Goal: Task Accomplishment & Management: Complete application form

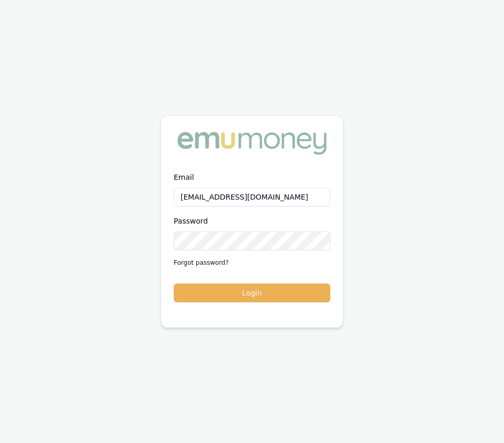
click at [249, 292] on button "Login" at bounding box center [252, 293] width 157 height 19
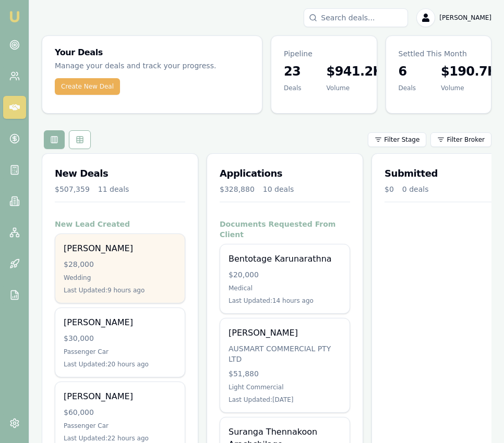
click at [171, 246] on div "[PERSON_NAME]" at bounding box center [120, 249] width 113 height 13
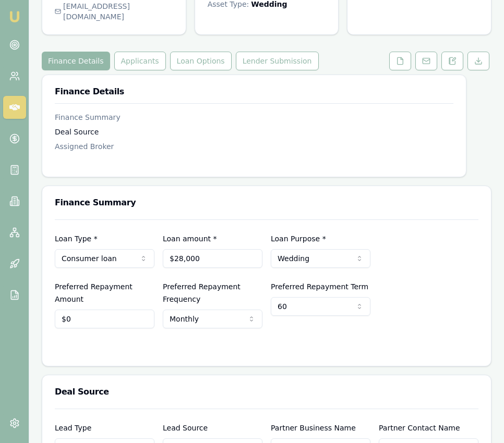
scroll to position [99, 0]
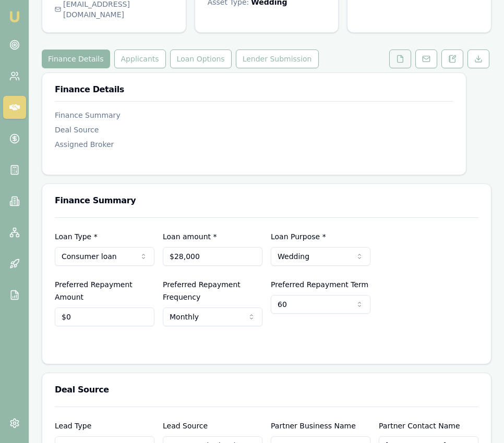
click at [398, 68] on button at bounding box center [400, 59] width 22 height 19
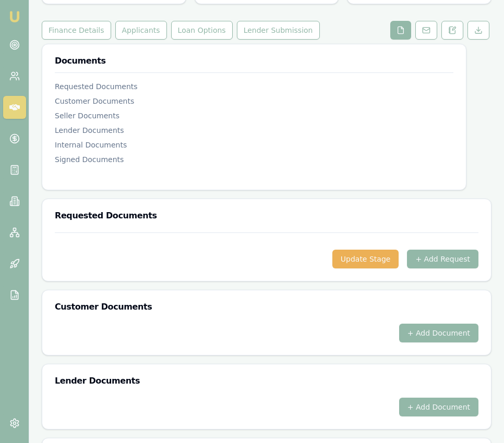
scroll to position [401, 0]
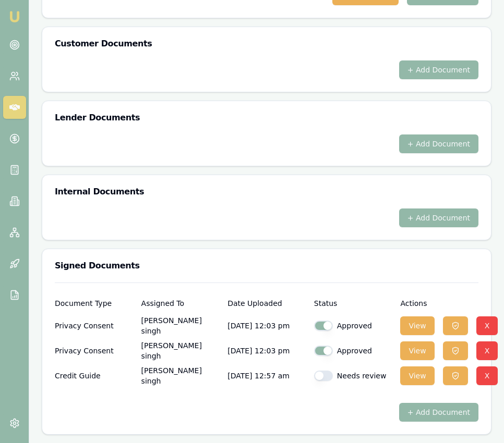
click at [345, 373] on div "Needs review" at bounding box center [353, 376] width 78 height 10
click at [332, 378] on div "Needs review" at bounding box center [353, 376] width 78 height 10
click at [330, 377] on button "button" at bounding box center [323, 376] width 19 height 10
checkbox input "true"
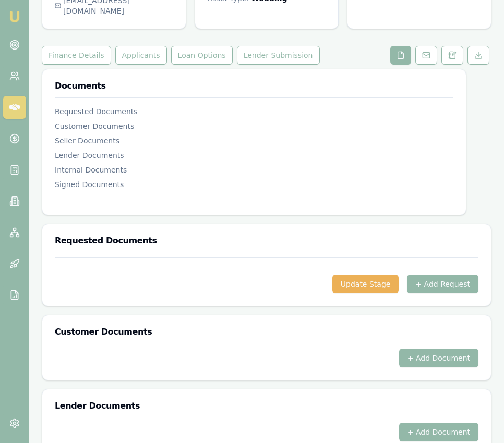
scroll to position [0, 0]
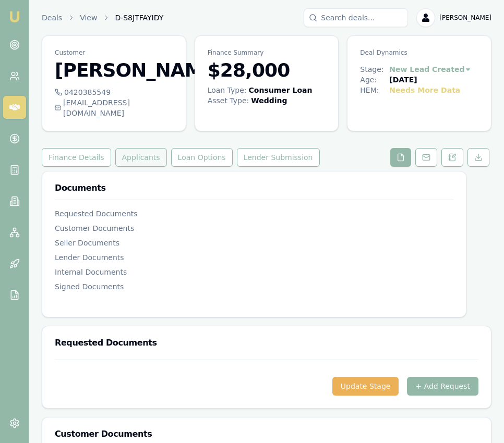
click at [130, 167] on button "Applicants" at bounding box center [141, 157] width 52 height 19
click at [129, 167] on button "Applicants" at bounding box center [141, 157] width 52 height 19
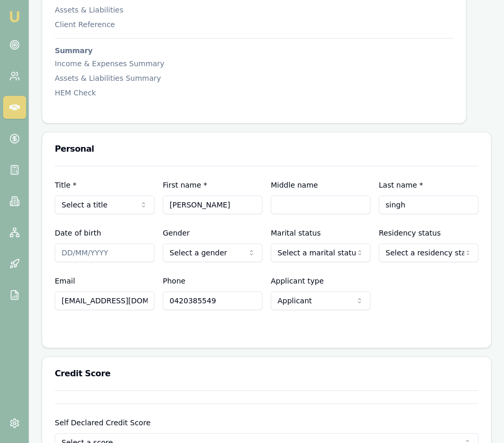
scroll to position [373, 0]
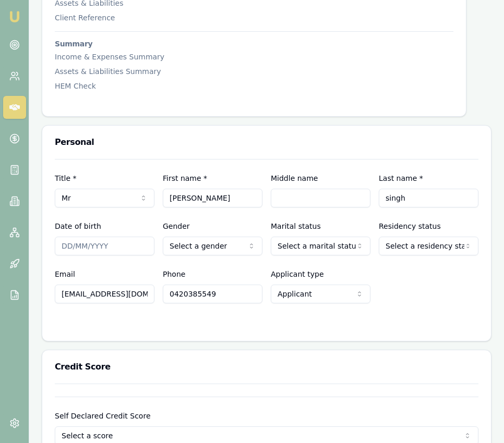
click at [67, 256] on input "Date of birth" at bounding box center [105, 246] width 100 height 19
type input "04/09/1995"
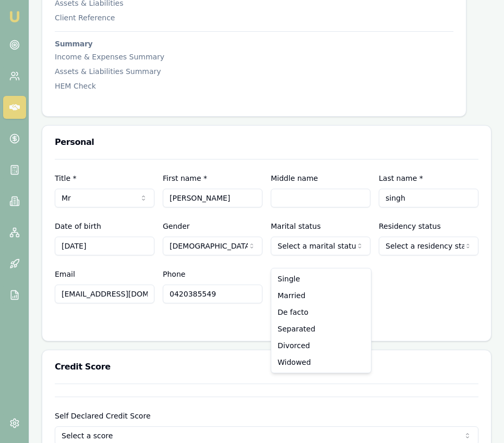
drag, startPoint x: 310, startPoint y: 278, endPoint x: 361, endPoint y: 269, distance: 51.5
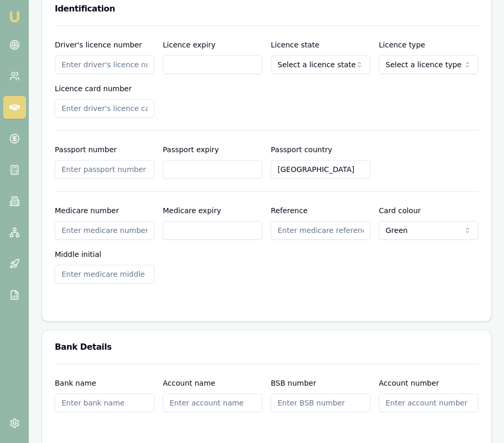
scroll to position [892, 0]
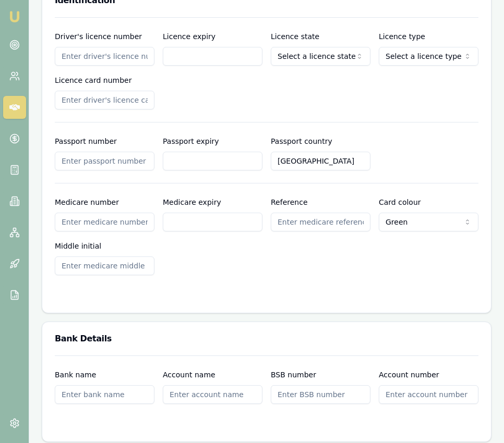
click at [106, 66] on input "Driver's licence number" at bounding box center [105, 56] width 100 height 19
type input "036720122"
click at [186, 66] on input "Licence expiry" at bounding box center [213, 56] width 100 height 19
click at [258, 59] on input "22/06/2028" at bounding box center [213, 56] width 100 height 19
type input "22/06/2028"
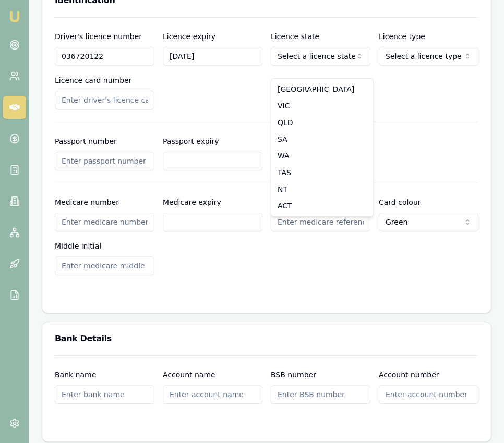
select select "VIC"
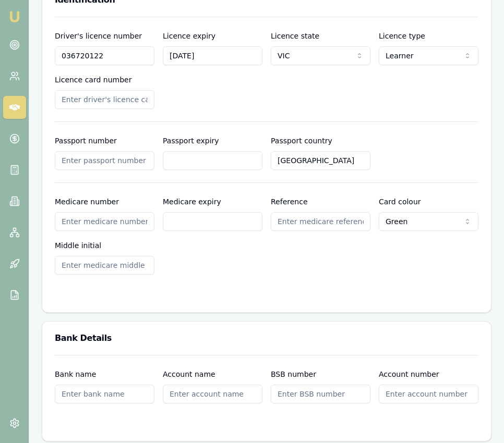
click at [138, 105] on input "Licence card number" at bounding box center [105, 99] width 100 height 19
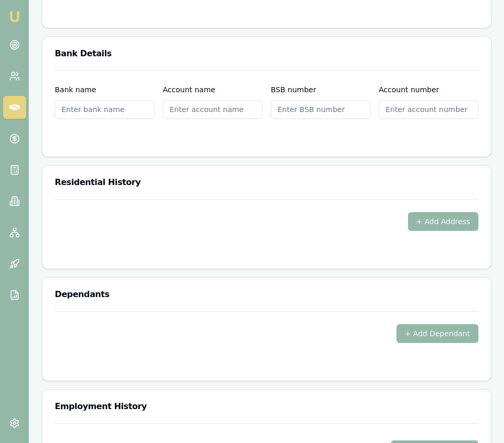
scroll to position [1218, 0]
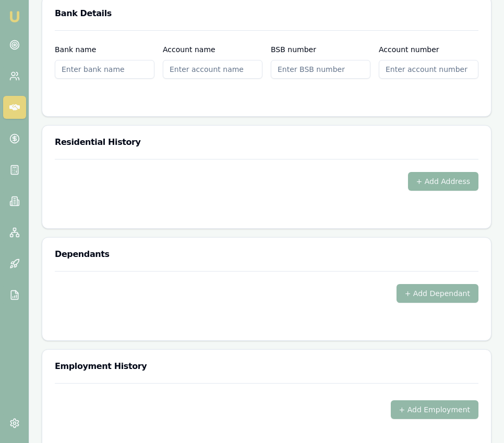
click at [444, 186] on button "+ Add Address" at bounding box center [443, 181] width 71 height 19
click at [421, 191] on button "+ Add Address" at bounding box center [443, 181] width 71 height 19
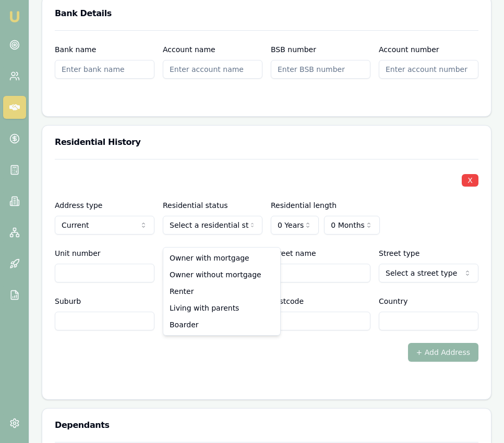
select select "RENTER"
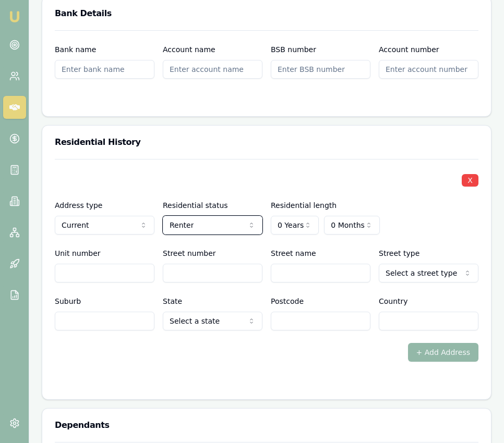
scroll to position [1211, 0]
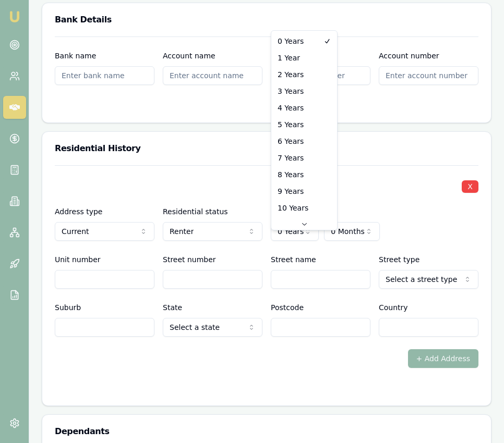
select select "5"
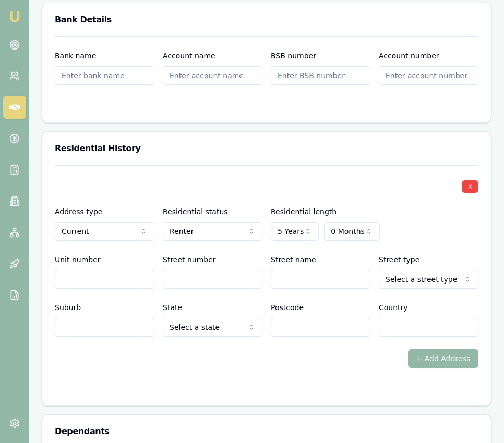
click at [192, 289] on input "Street number" at bounding box center [213, 279] width 100 height 19
type input "23"
type input "Otago"
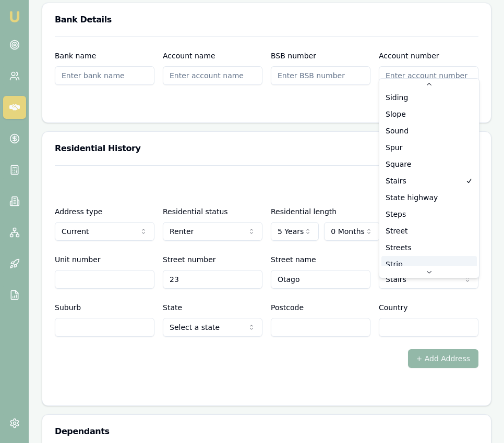
scroll to position [2732, 0]
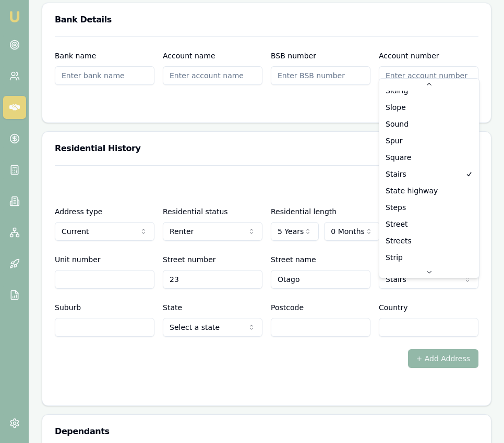
select select "Street"
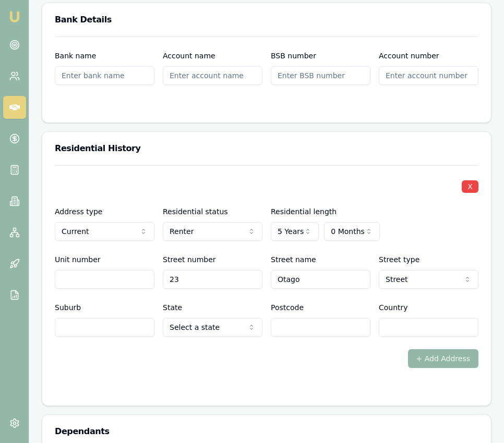
click at [120, 337] on input "Suburb" at bounding box center [105, 327] width 100 height 19
type input "Mount Duneed"
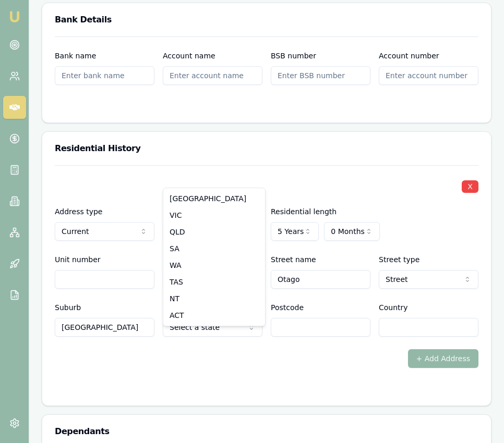
select select "VIC"
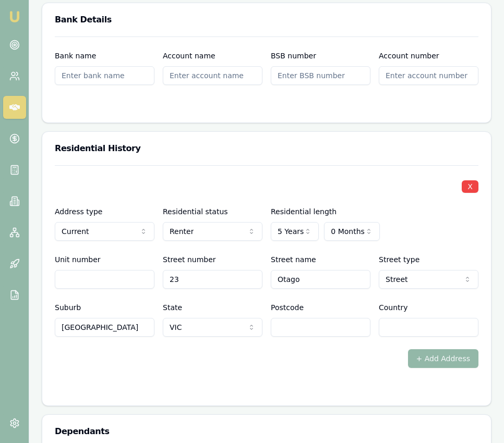
click at [287, 335] on input "Postcode" at bounding box center [321, 327] width 100 height 19
type input "3217"
click at [404, 337] on input "Country" at bounding box center [429, 327] width 100 height 19
type input "Australia"
click at [334, 368] on div "+ Add Address" at bounding box center [267, 359] width 424 height 19
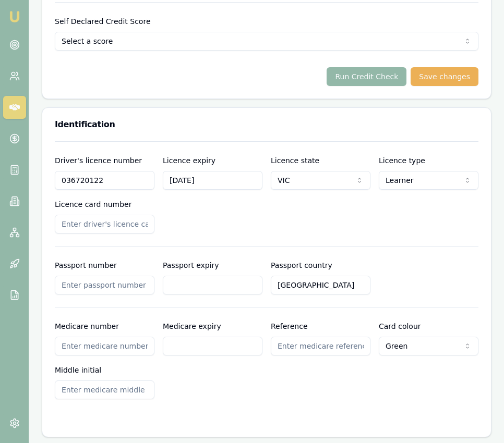
scroll to position [770, 0]
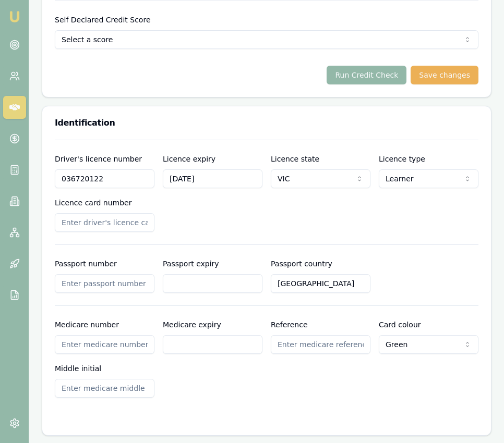
click at [122, 232] on input "Licence card number" at bounding box center [105, 222] width 100 height 19
type input "P3856413"
click at [244, 218] on div "Driver's licence number 036720122 Licence expiry 22/06/2028 Licence state VIC N…" at bounding box center [267, 192] width 424 height 79
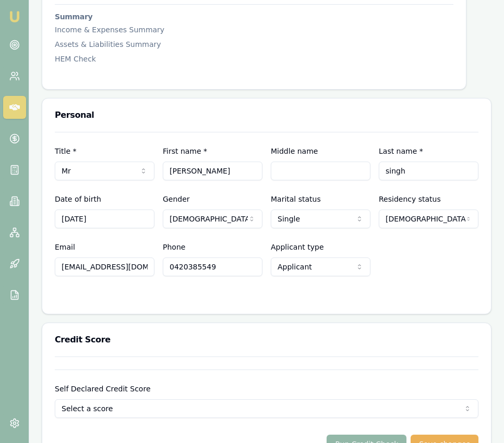
scroll to position [0, 0]
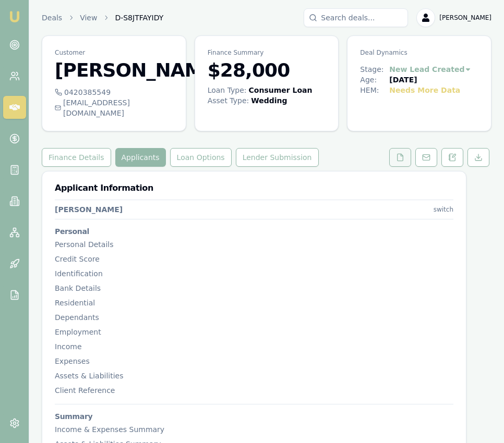
click at [398, 162] on icon at bounding box center [400, 157] width 8 height 8
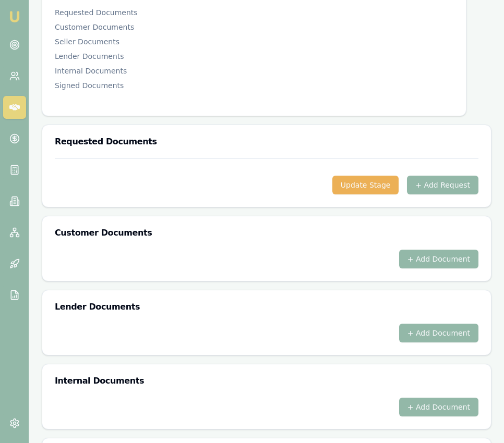
scroll to position [215, 0]
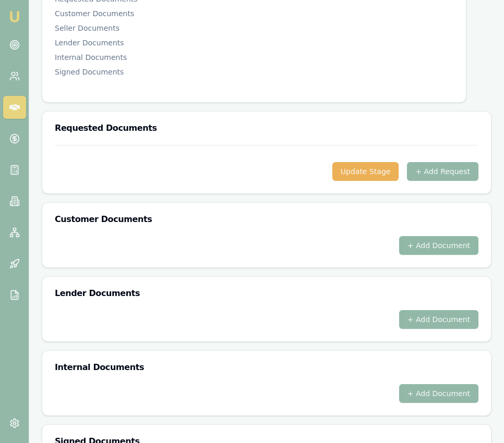
click at [424, 251] on button "+ Add Document" at bounding box center [438, 245] width 79 height 19
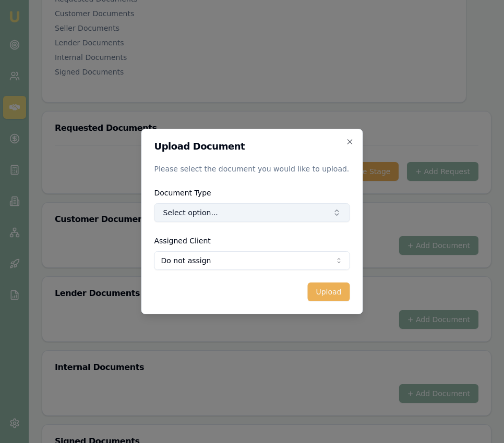
click at [283, 213] on button "Select option..." at bounding box center [252, 212] width 196 height 19
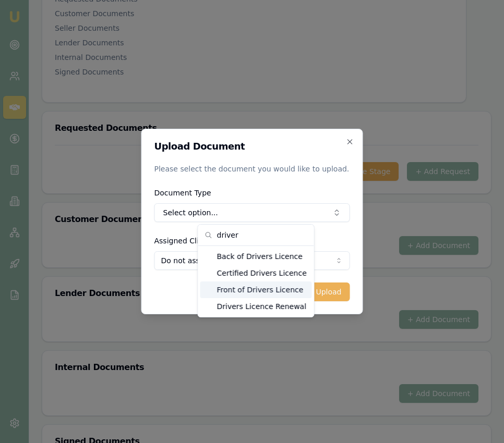
type input "driver"
click at [238, 284] on div "Front of Drivers Licence" at bounding box center [256, 290] width 112 height 17
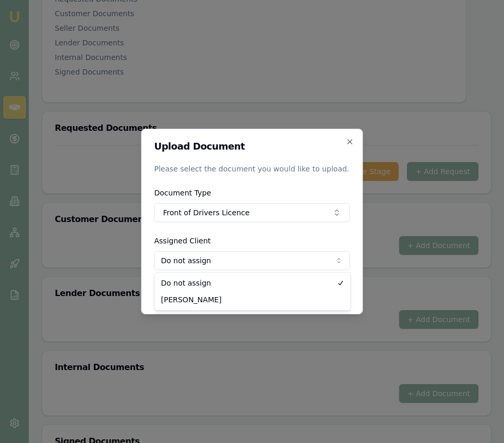
click at [231, 229] on body "Emu Broker Deals View D-S8JTFAYIDY Eujin Ooi Toggle Menu Customer Tarandeep sin…" at bounding box center [252, 6] width 504 height 443
select select "U-9OSADG21IY"
click at [319, 296] on button "Upload" at bounding box center [328, 292] width 42 height 19
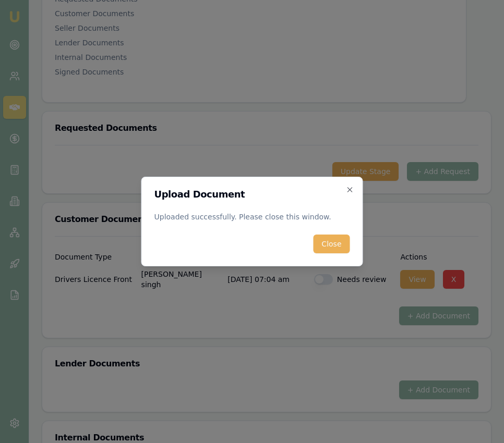
click at [332, 250] on button "Close" at bounding box center [331, 244] width 37 height 19
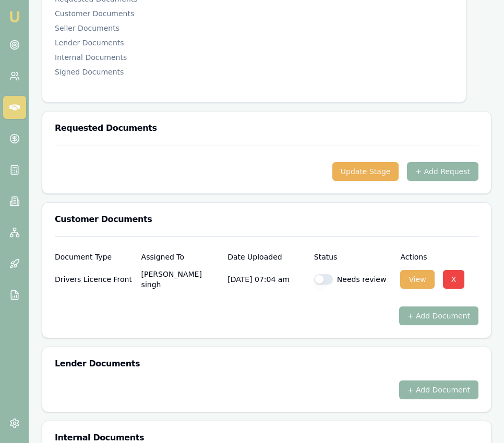
click at [323, 285] on button "button" at bounding box center [323, 279] width 19 height 10
checkbox input "true"
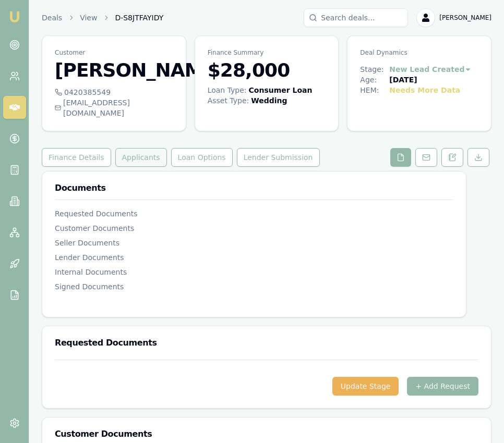
click at [147, 167] on button "Applicants" at bounding box center [141, 157] width 52 height 19
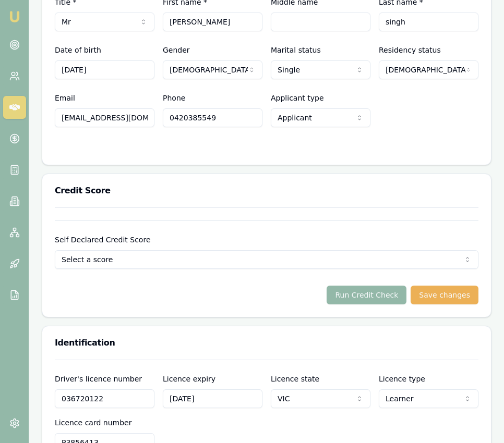
scroll to position [553, 0]
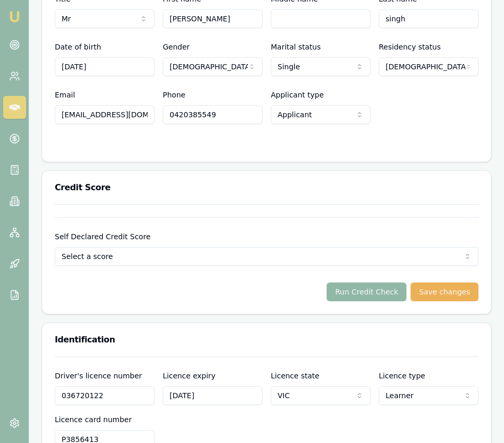
click at [378, 302] on button "Run Credit Check" at bounding box center [367, 292] width 80 height 19
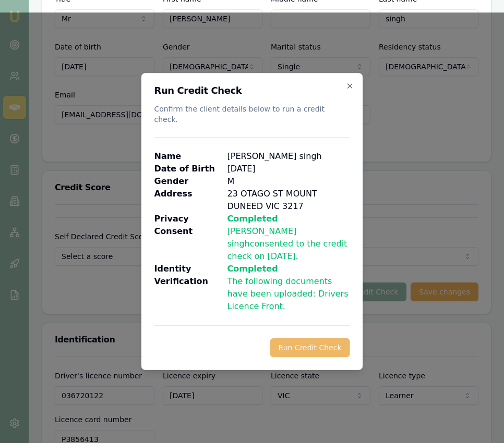
click at [326, 339] on button "Run Credit Check" at bounding box center [310, 348] width 80 height 19
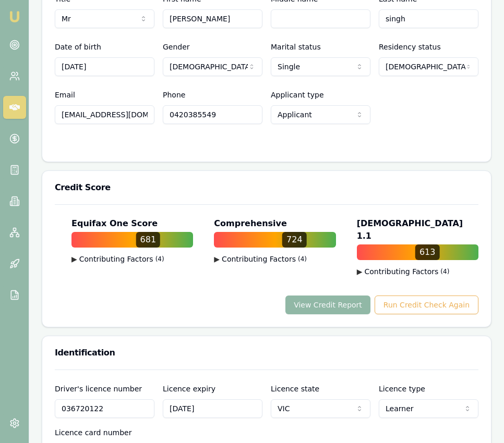
click at [359, 311] on button "View Credit Report" at bounding box center [327, 305] width 85 height 19
click at [359, 305] on button "View Credit Report" at bounding box center [327, 305] width 85 height 19
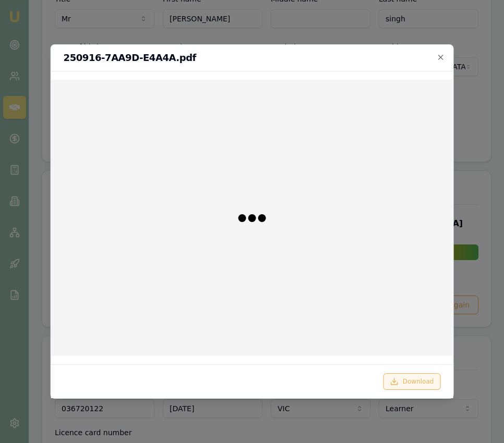
click at [428, 378] on button "Download" at bounding box center [411, 382] width 57 height 17
click at [482, 351] on div at bounding box center [252, 221] width 504 height 443
